Goal: Communication & Community: Answer question/provide support

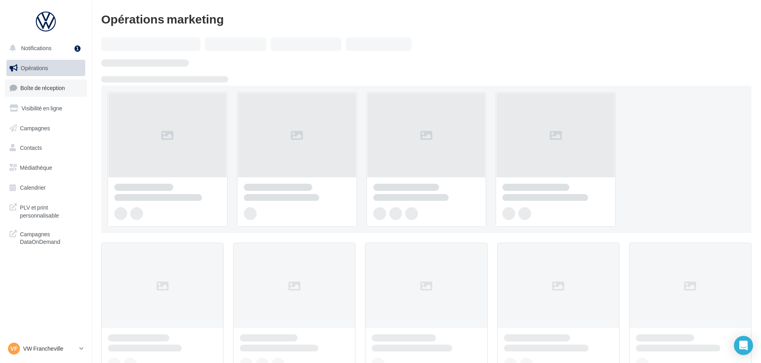
click at [77, 84] on link "Boîte de réception" at bounding box center [46, 87] width 82 height 17
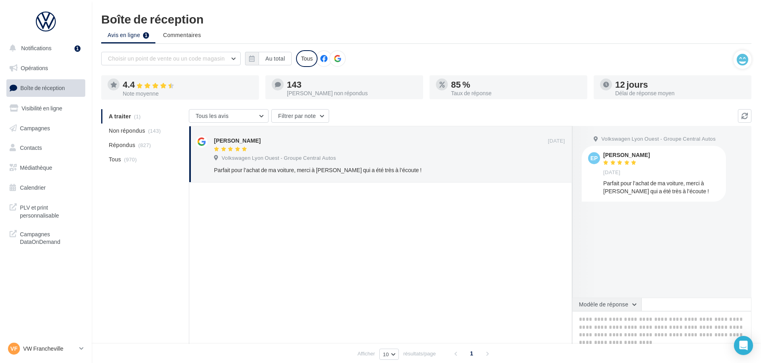
click at [641, 301] on button "Modèle de réponse" at bounding box center [606, 304] width 69 height 14
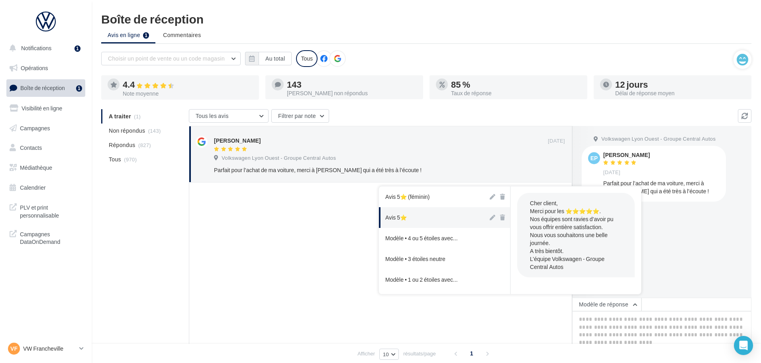
click at [451, 214] on button "Avis 5⭐" at bounding box center [433, 217] width 109 height 21
type textarea "**********"
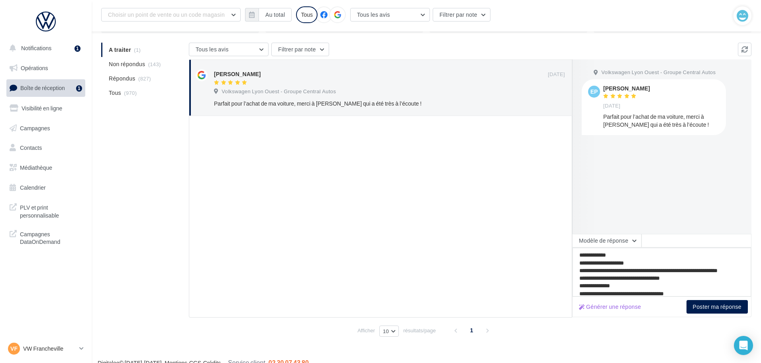
scroll to position [75, 0]
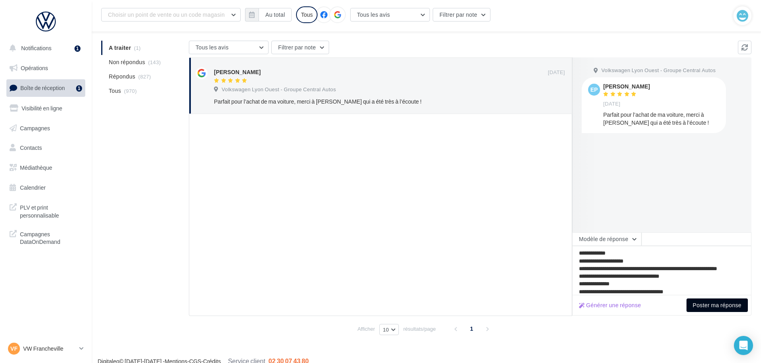
click at [733, 308] on button "Poster ma réponse" at bounding box center [716, 305] width 61 height 14
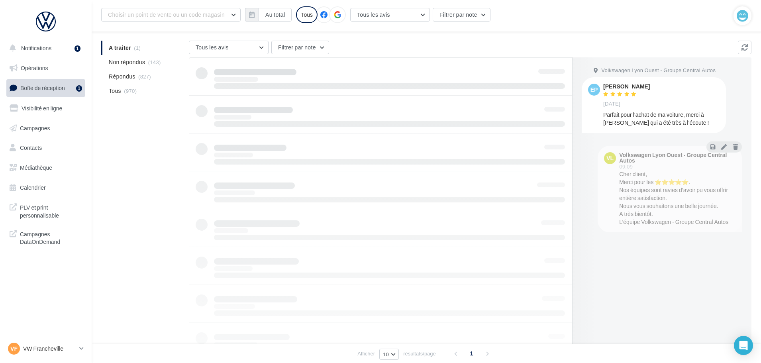
scroll to position [13, 0]
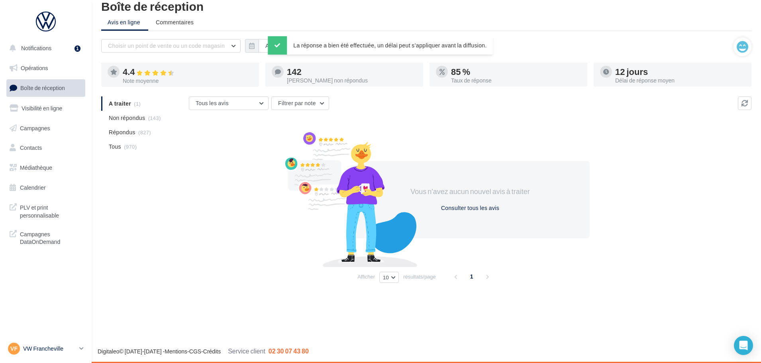
click at [37, 346] on p "VW Francheville" at bounding box center [49, 348] width 53 height 8
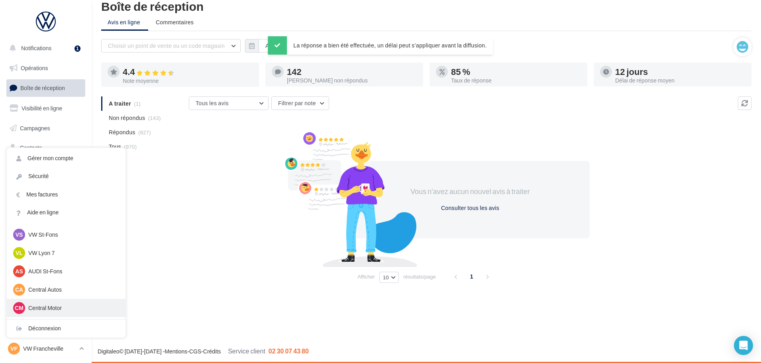
scroll to position [110, 0]
click at [71, 317] on div "VS VUL St-Fons vu-stf-gru" at bounding box center [66, 310] width 119 height 18
click at [70, 310] on p "VUL St-Fons" at bounding box center [72, 310] width 88 height 8
